Goal: Find specific page/section: Find specific page/section

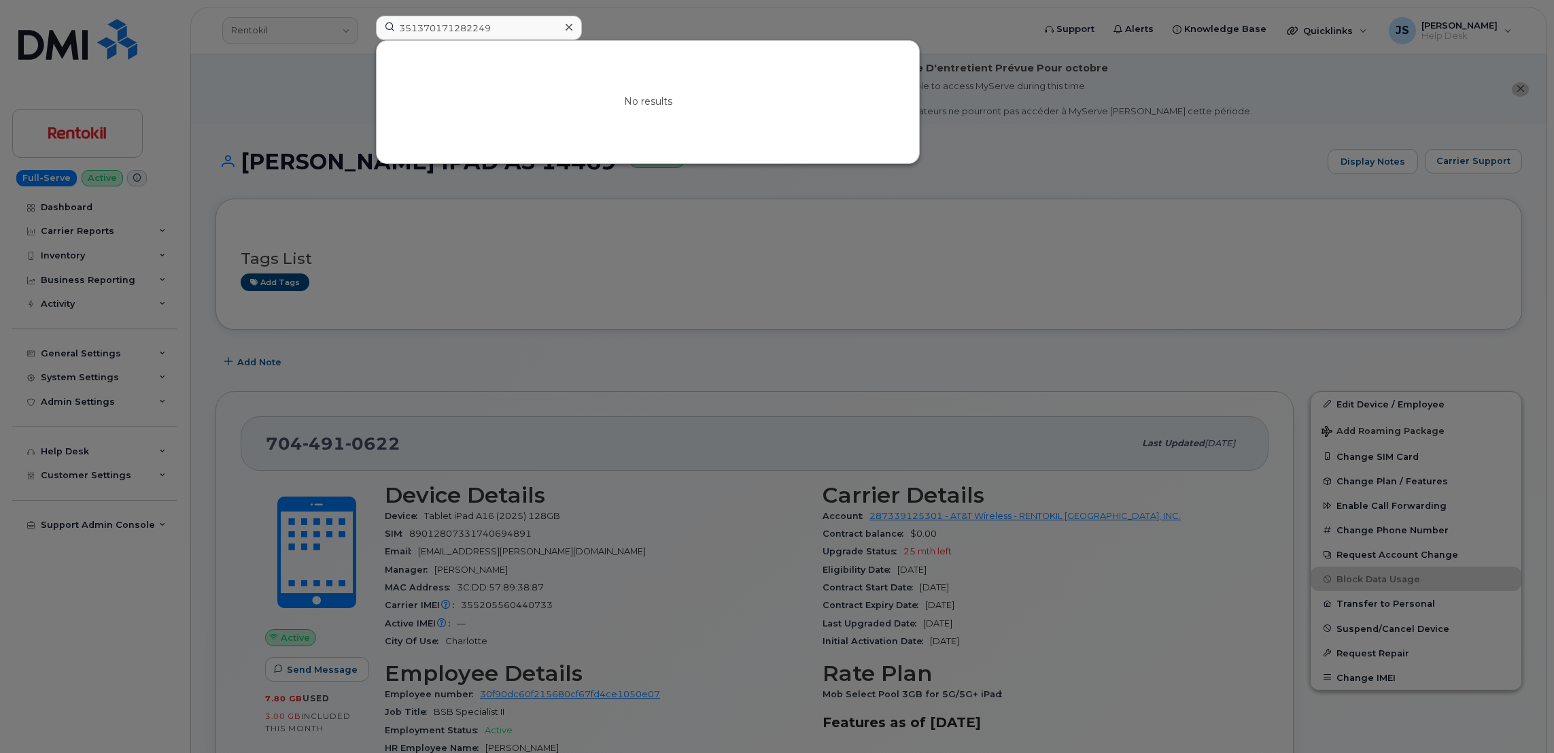
click at [488, 23] on input "351370171282249" at bounding box center [479, 28] width 206 height 24
drag, startPoint x: 0, startPoint y: 0, endPoint x: 489, endPoint y: 23, distance: 489.4
click at [489, 23] on input "351370171282249" at bounding box center [479, 28] width 206 height 24
type input "[PHONE_NUMBER]"
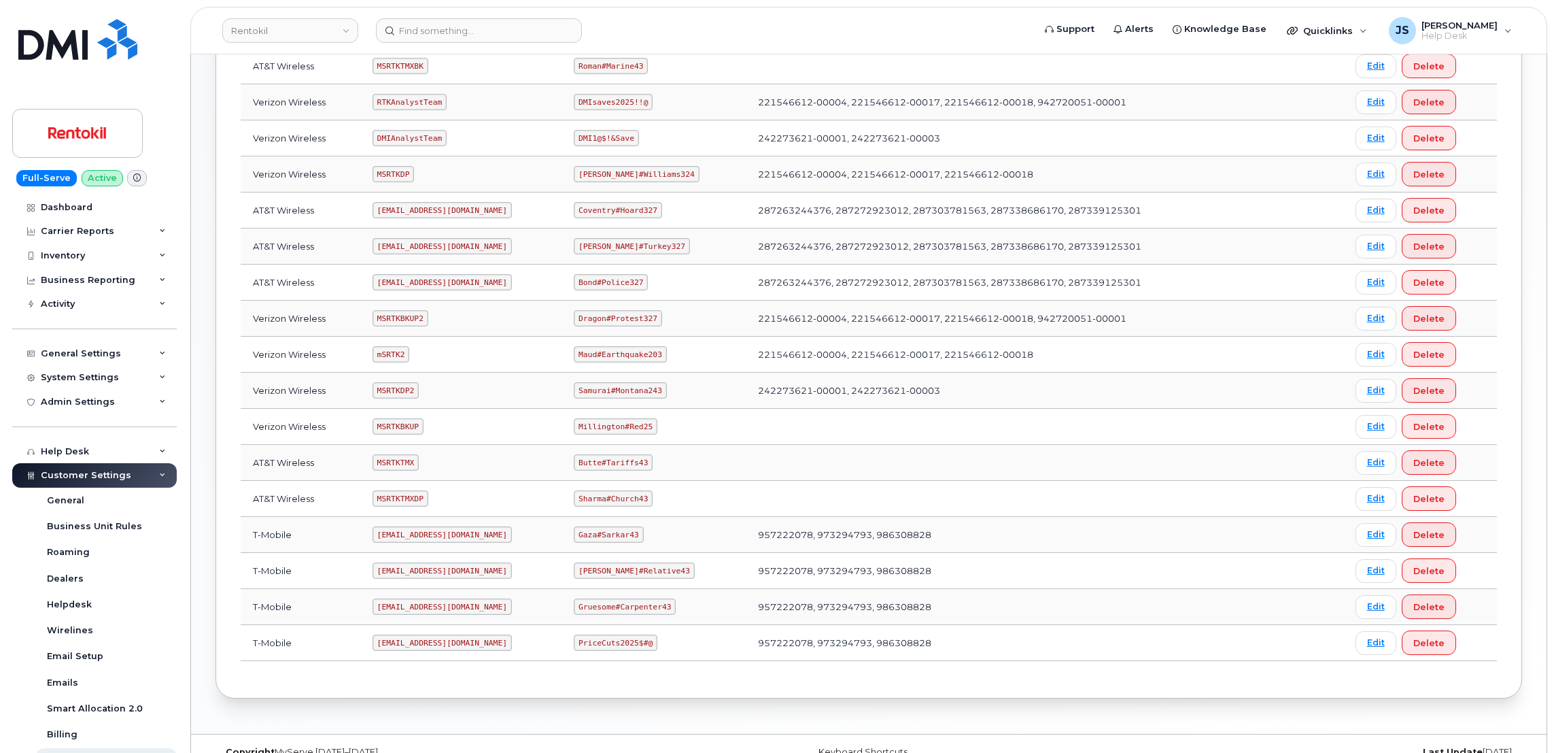
scroll to position [434, 0]
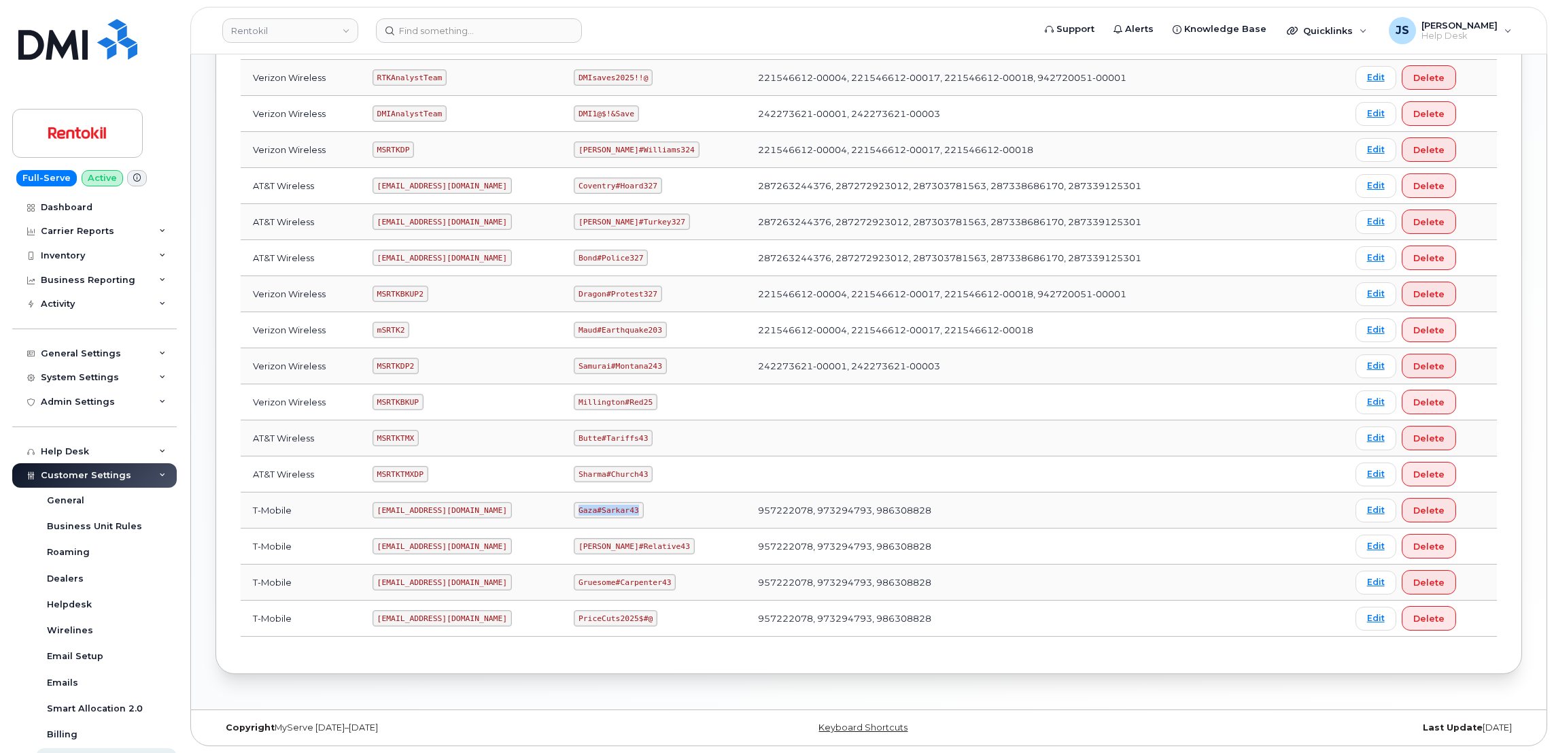
drag, startPoint x: 641, startPoint y: 510, endPoint x: 586, endPoint y: 509, distance: 55.1
click at [586, 509] on code "Gaza#Sarkar43" at bounding box center [608, 510] width 69 height 16
drag, startPoint x: 586, startPoint y: 509, endPoint x: 593, endPoint y: 509, distance: 6.8
copy code "Gaza#Sarkar43"
